Goal: Navigation & Orientation: Find specific page/section

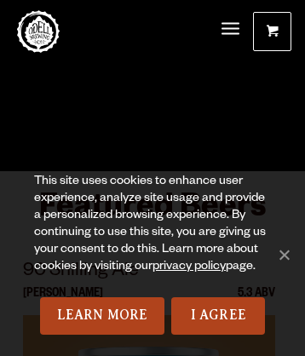
click at [38, 31] on link "Odell Home" at bounding box center [38, 31] width 43 height 43
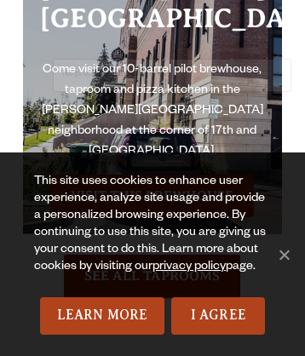
scroll to position [13, 0]
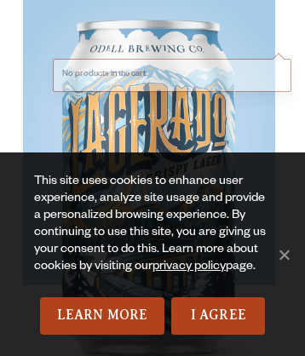
scroll to position [13, 0]
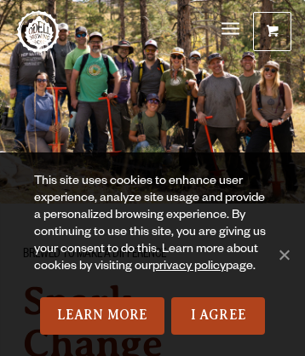
scroll to position [10165, 0]
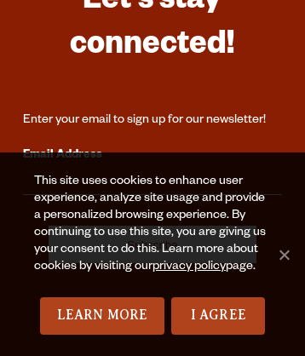
scroll to position [5626, 0]
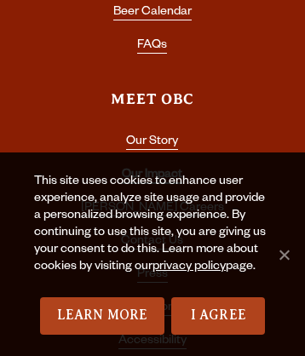
click at [151, 169] on link "Our Impact" at bounding box center [152, 176] width 60 height 15
